Goal: Task Accomplishment & Management: Manage account settings

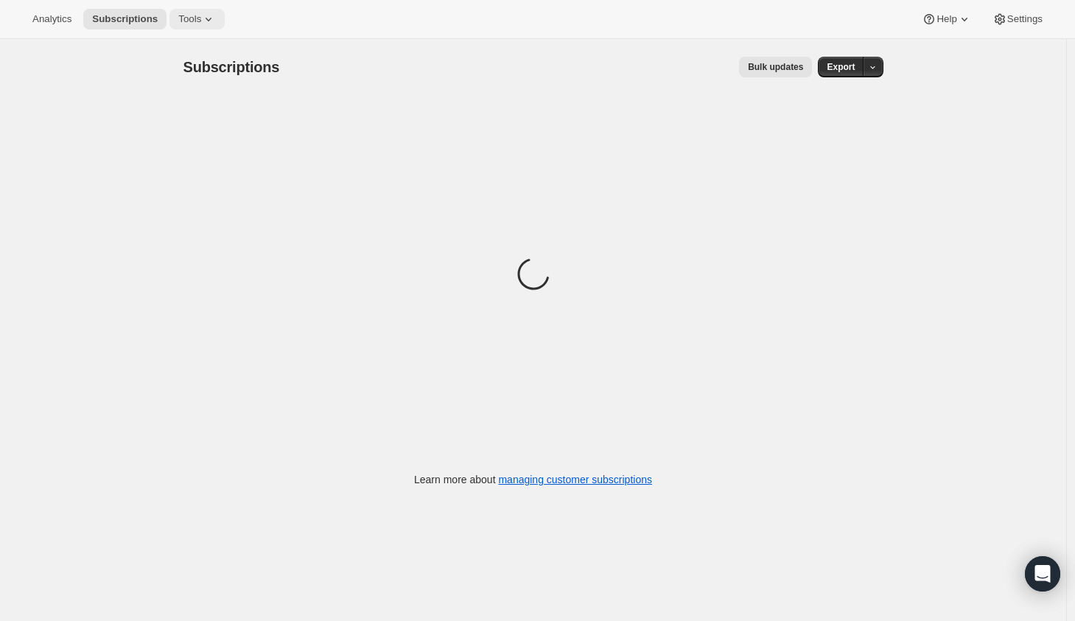
click at [195, 21] on span "Tools" at bounding box center [189, 19] width 23 height 12
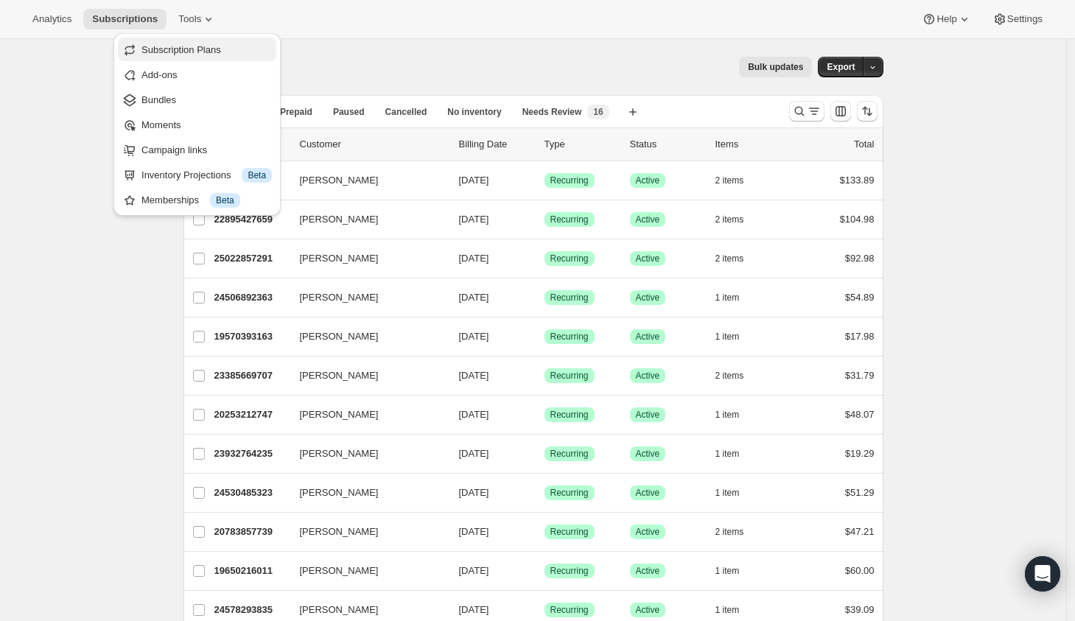
click at [192, 56] on span "Subscription Plans" at bounding box center [206, 50] width 130 height 15
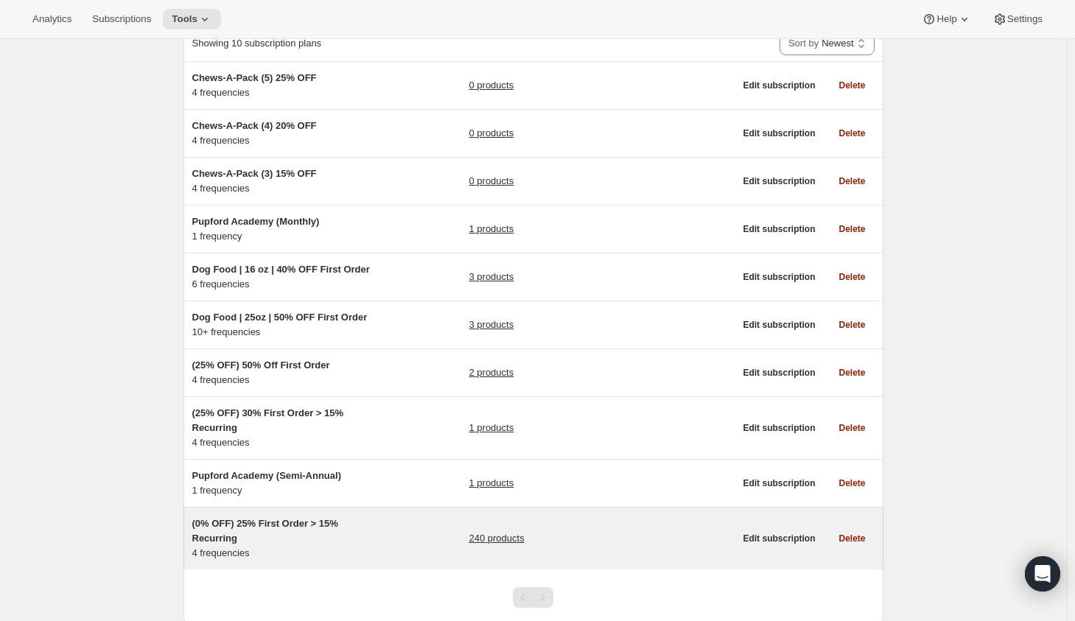
scroll to position [157, 0]
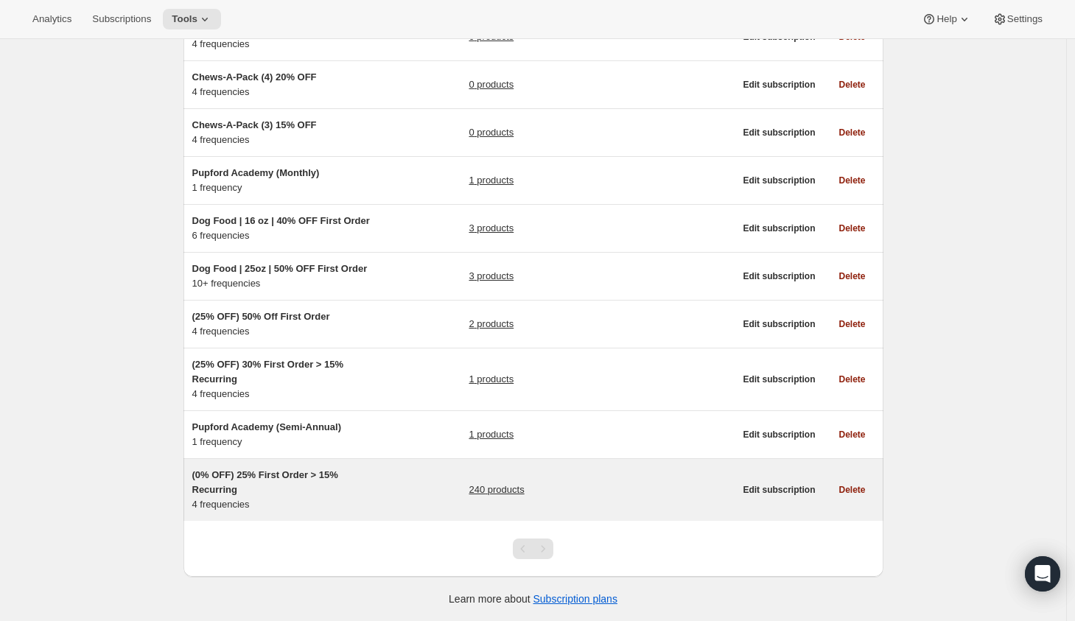
click at [313, 485] on h5 "(0% OFF) 25% First Order > 15% Recurring" at bounding box center [284, 482] width 184 height 29
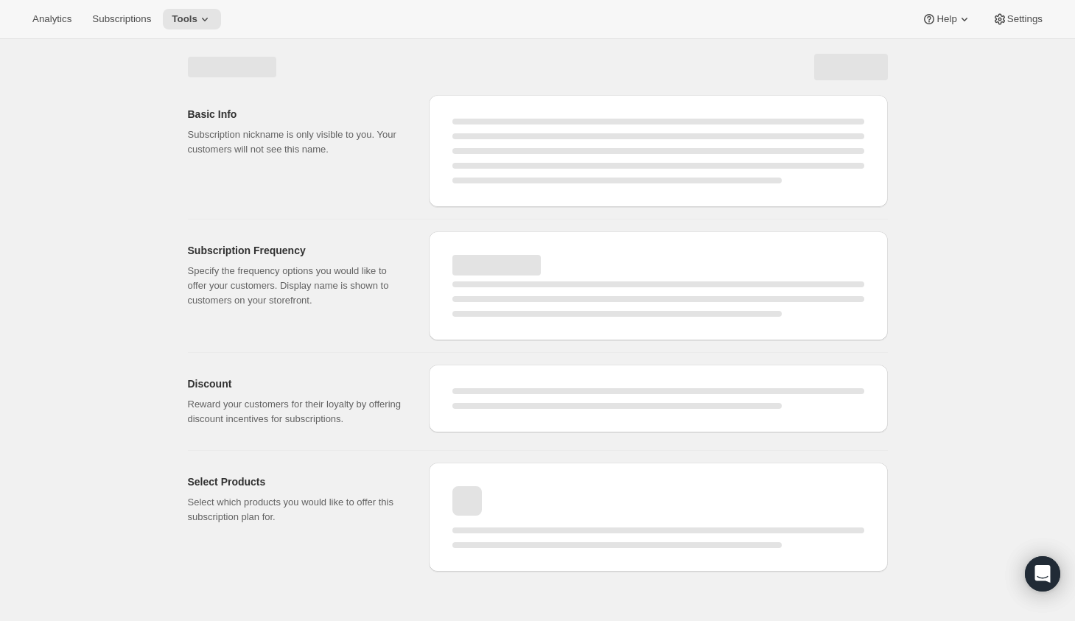
select select "WEEK"
select select "MONTH"
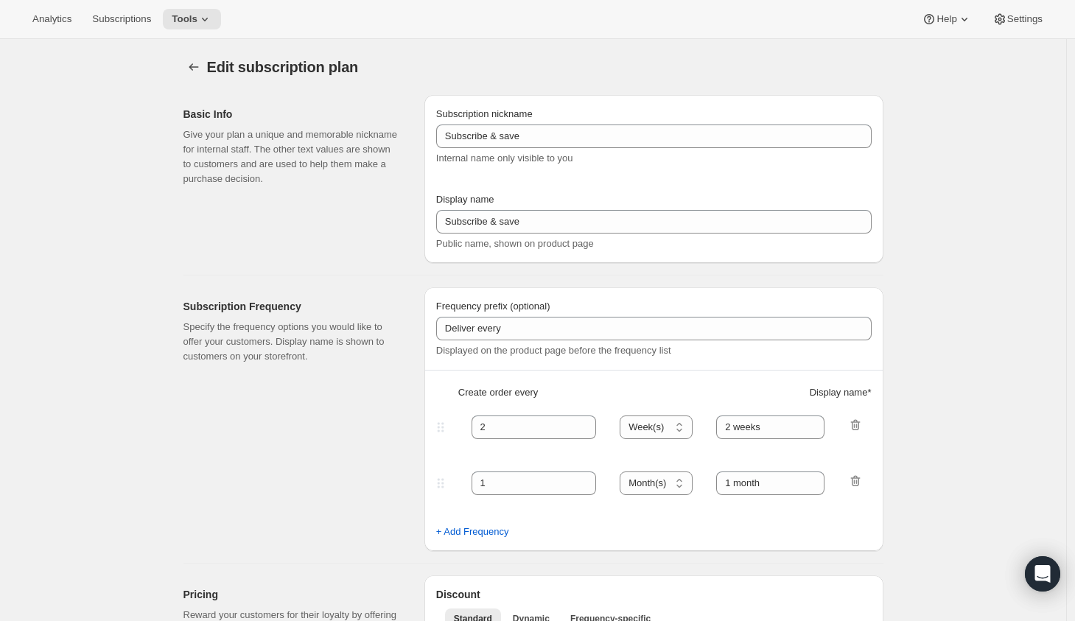
type input "(0% OFF) 25% First Order > 15% Recurring"
type input "Subscribe & Save"
select select "WEEK"
select select "MONTH"
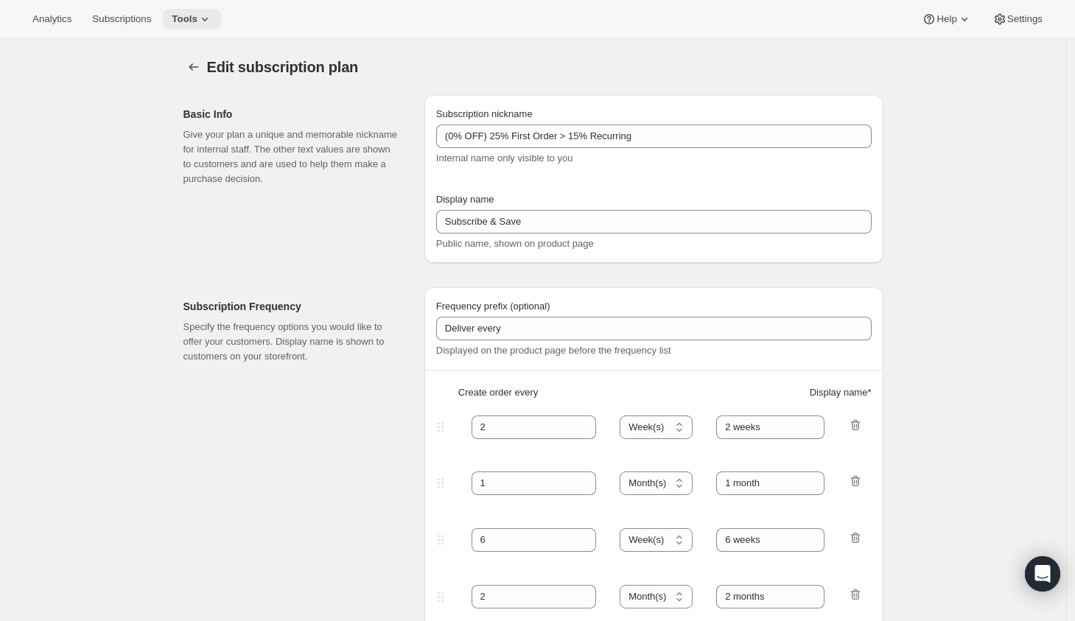
click at [197, 25] on span "Tools" at bounding box center [185, 19] width 26 height 12
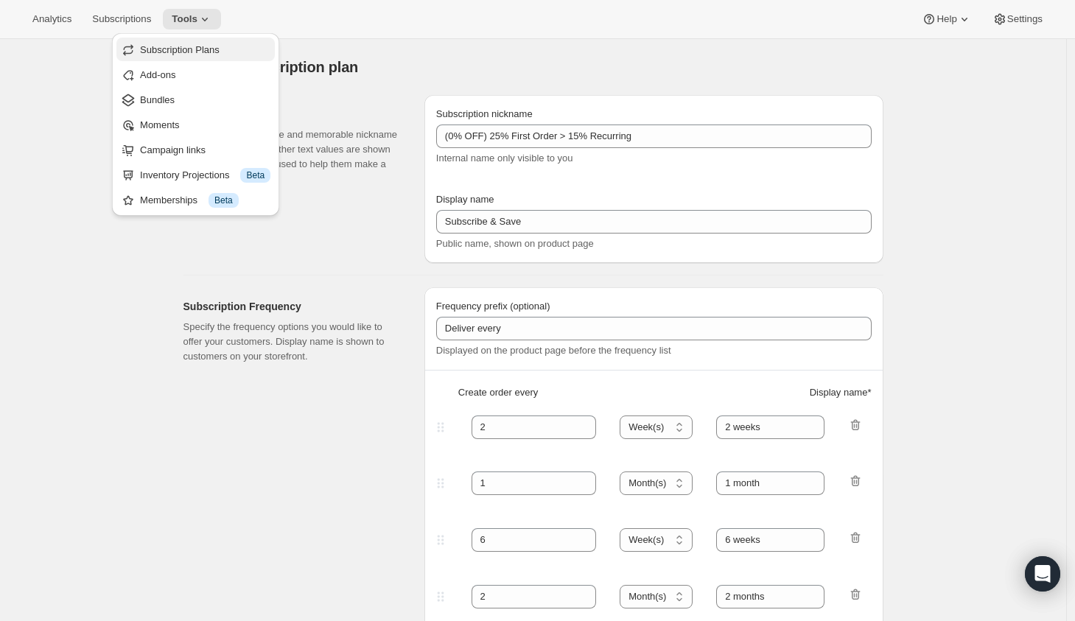
click at [174, 41] on button "Subscription Plans" at bounding box center [195, 50] width 158 height 24
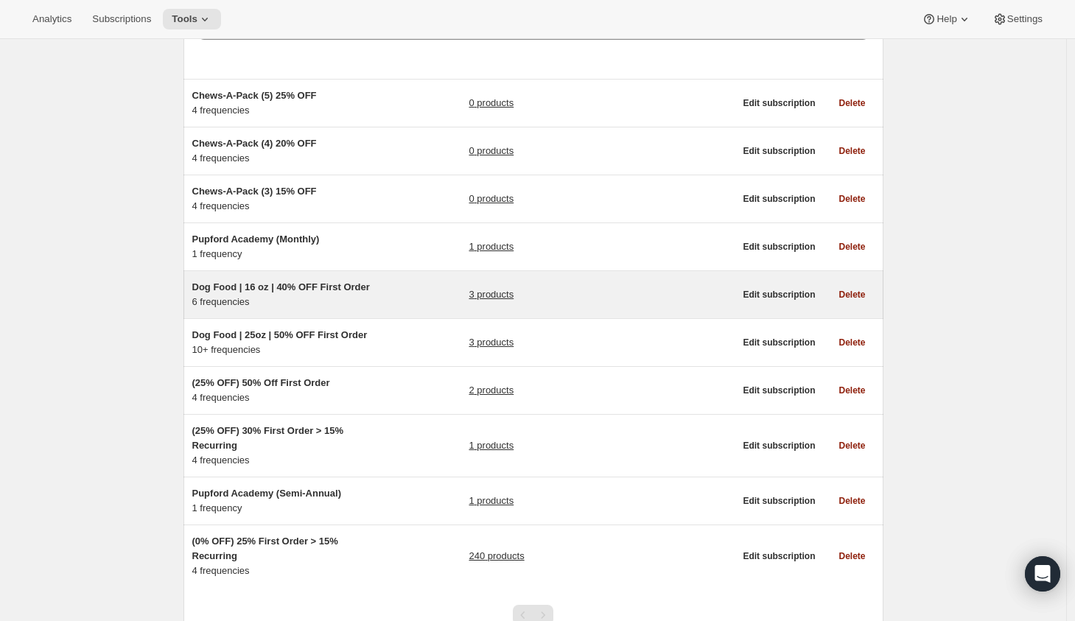
scroll to position [157, 0]
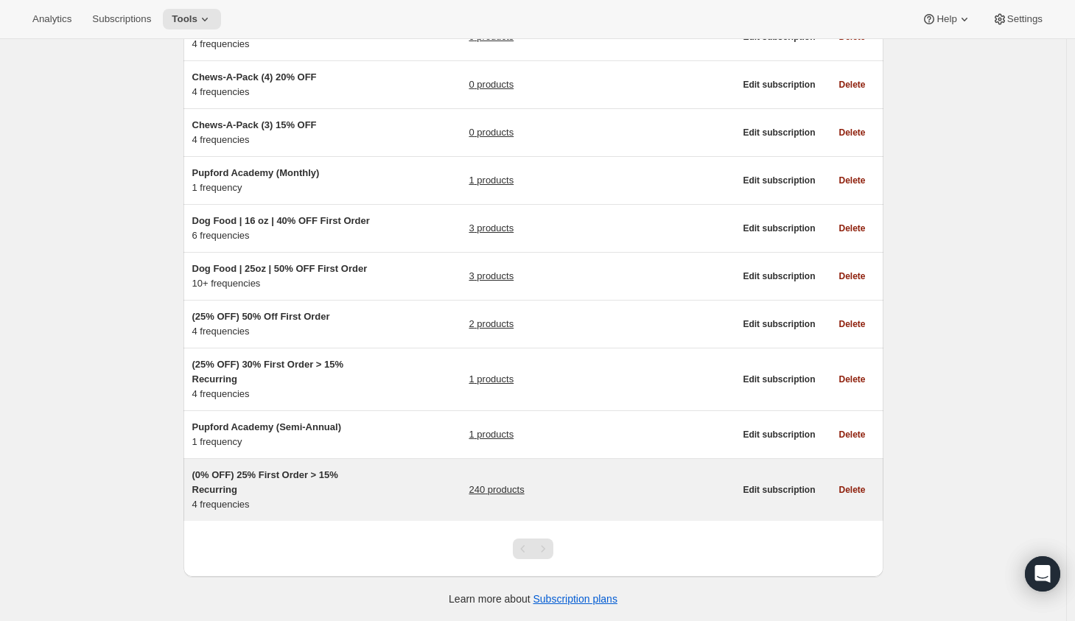
click at [430, 494] on div "(0% OFF) 25% First Order > 15% Recurring 4 frequencies 240 products" at bounding box center [463, 490] width 542 height 44
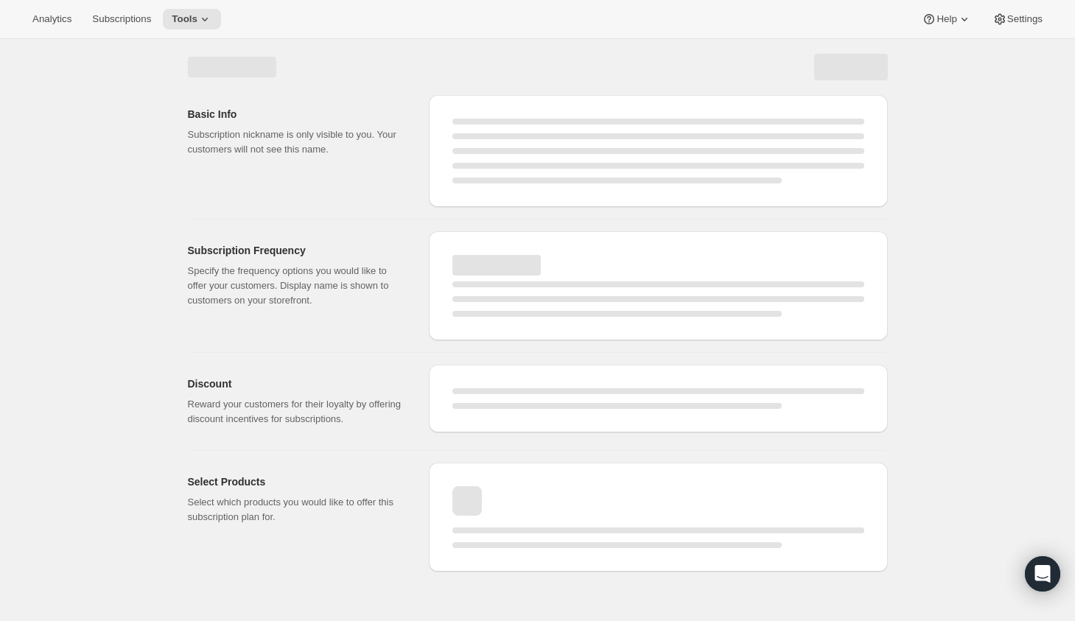
select select "WEEK"
select select "MONTH"
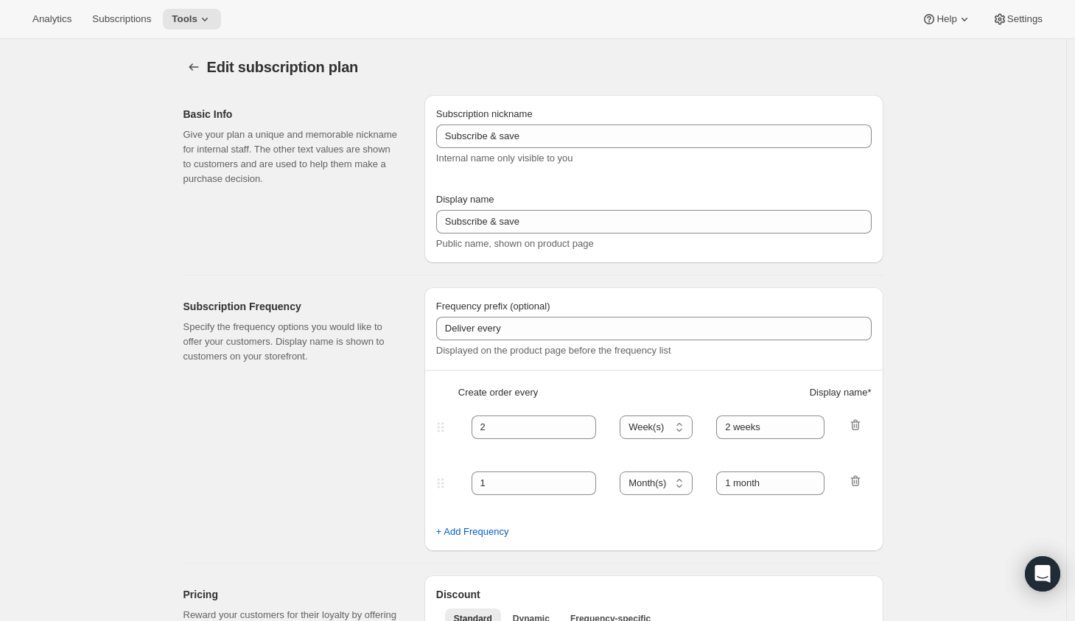
type input "(0% OFF) 25% First Order > 15% Recurring"
type input "Subscribe & Save"
select select "WEEK"
select select "MONTH"
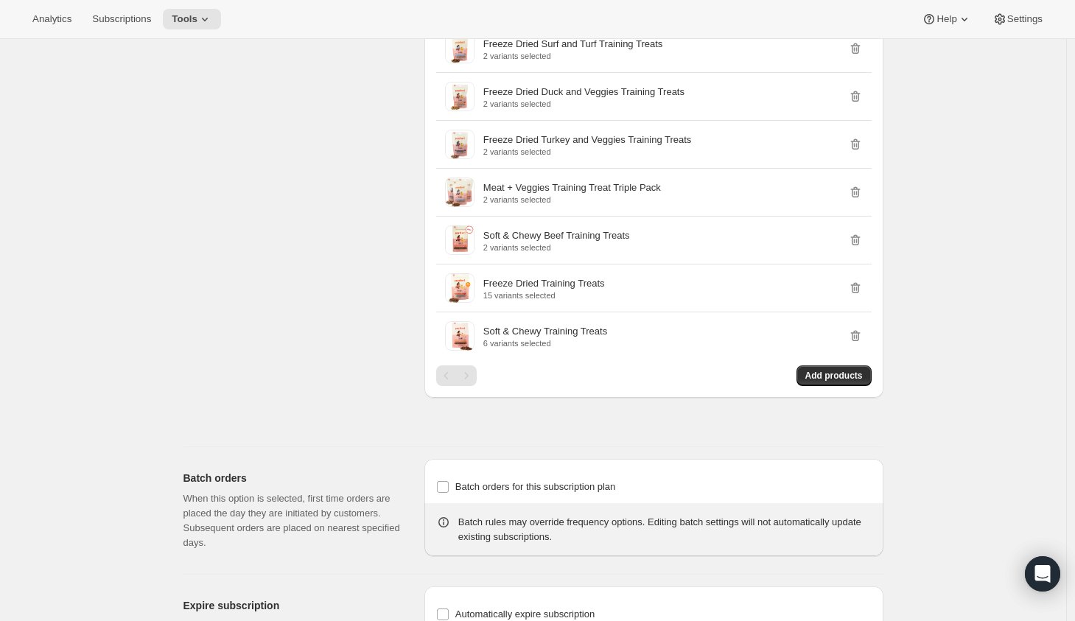
scroll to position [5601, 0]
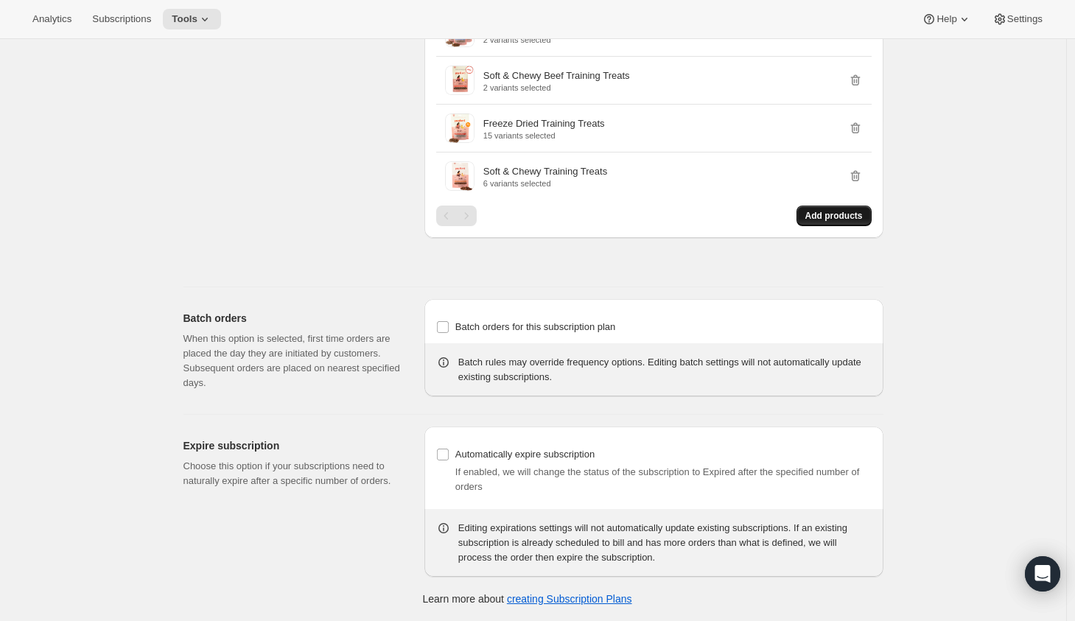
click at [850, 214] on span "Add products" at bounding box center [833, 216] width 57 height 12
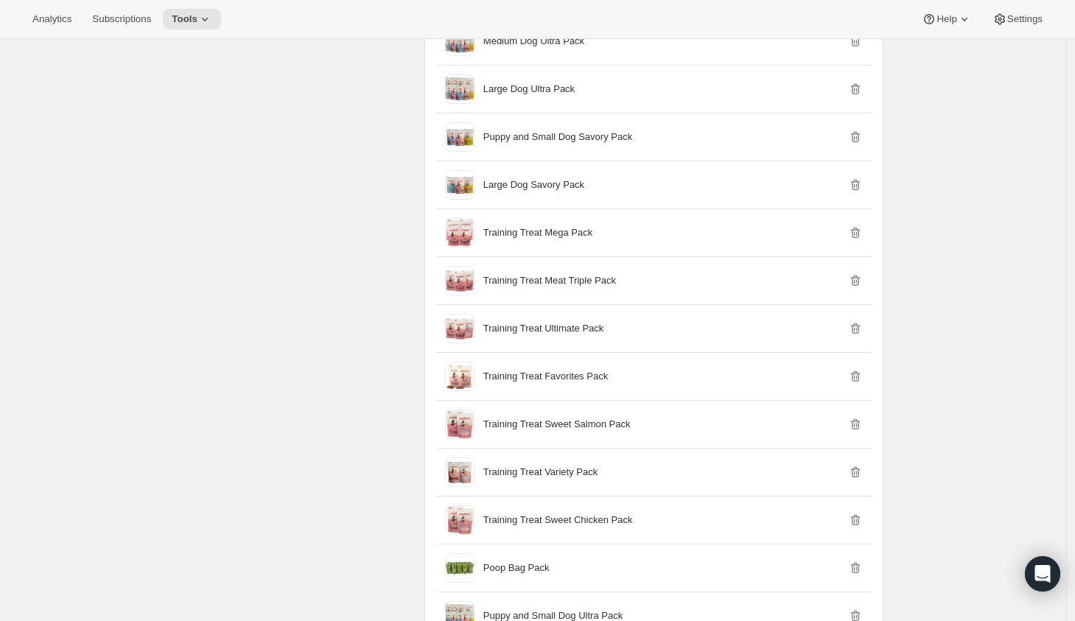
scroll to position [0, 0]
